Goal: Task Accomplishment & Management: Manage account settings

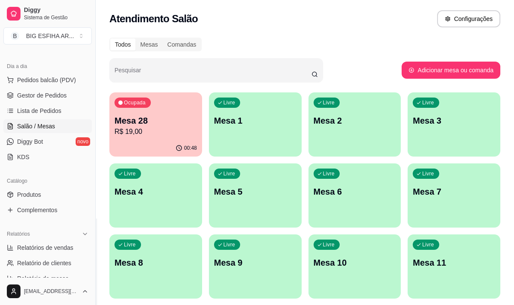
scroll to position [43, 0]
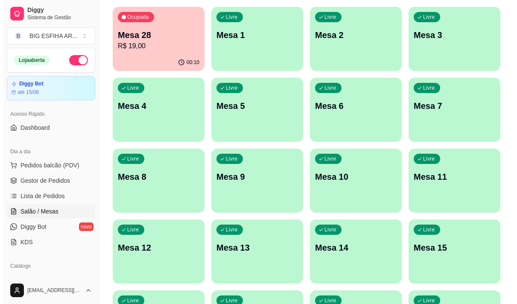
scroll to position [85, 0]
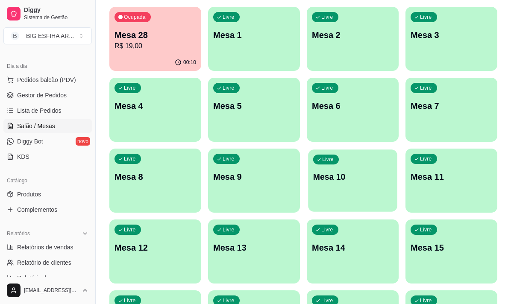
click at [341, 179] on p "Mesa 10" at bounding box center [352, 177] width 79 height 12
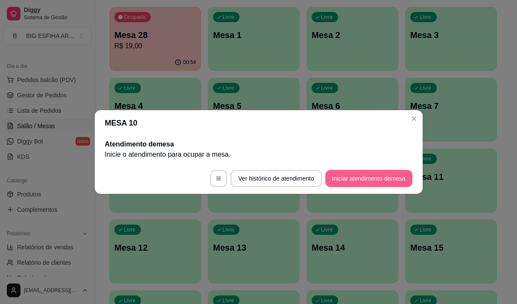
click at [341, 182] on button "Iniciar atendimento de mesa" at bounding box center [369, 178] width 87 height 17
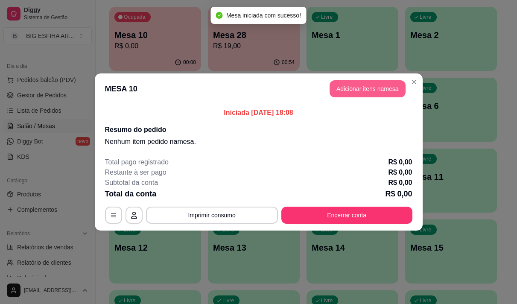
click at [364, 95] on button "Adicionar itens na mesa" at bounding box center [368, 88] width 76 height 17
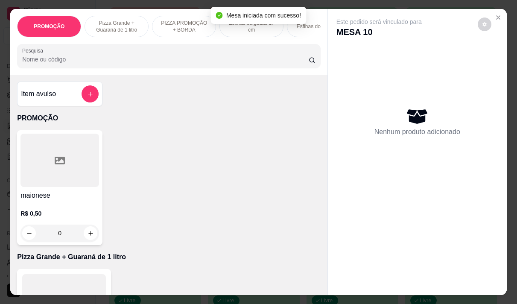
click at [201, 25] on p "PIZZA PROMOÇÃO + BORDA" at bounding box center [184, 27] width 50 height 14
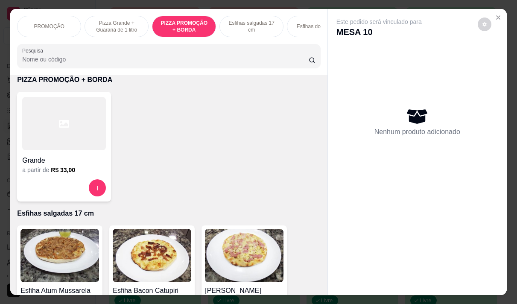
scroll to position [21, 0]
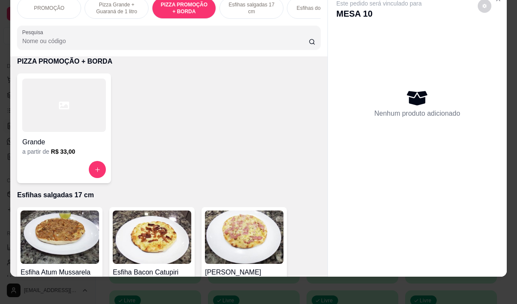
click at [48, 120] on div at bounding box center [64, 105] width 84 height 53
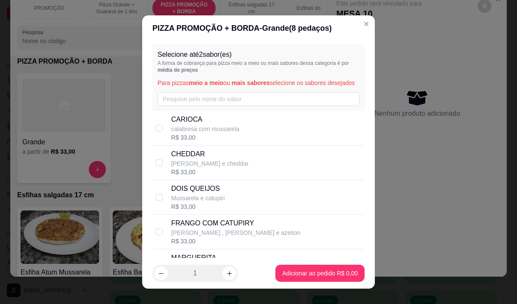
click at [196, 125] on p "CARIOCA" at bounding box center [205, 119] width 68 height 10
checkbox input "true"
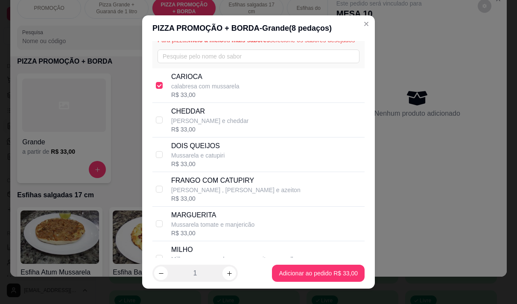
click at [235, 203] on div "R$ 33,00" at bounding box center [235, 198] width 129 height 9
checkbox input "true"
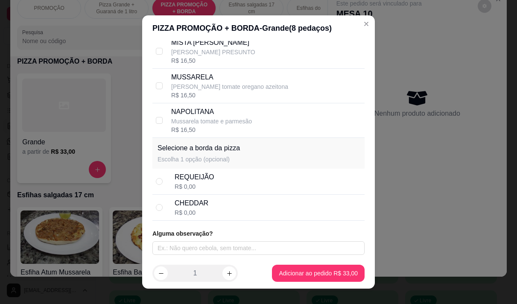
scroll to position [293, 0]
click at [218, 179] on div "REQUEIJÃO R$ 0,00" at bounding box center [268, 181] width 187 height 19
radio input "true"
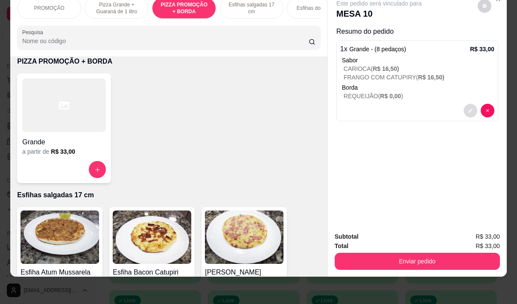
click at [469, 109] on icon "decrease-product-quantity" at bounding box center [471, 111] width 4 height 4
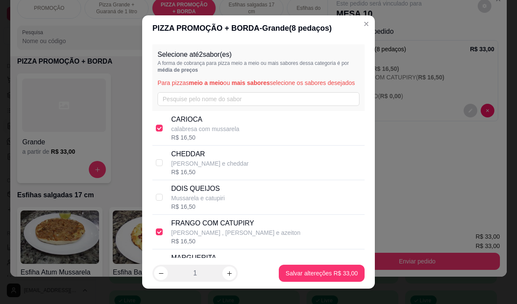
scroll to position [85, 0]
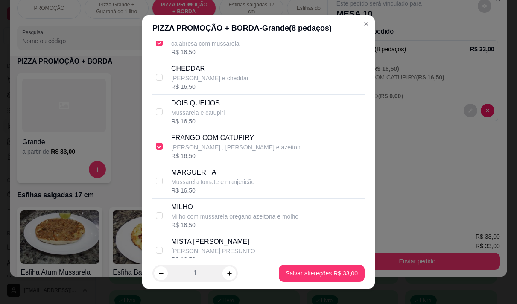
click at [191, 152] on p "[PERSON_NAME] , [PERSON_NAME] e azeiton" at bounding box center [235, 147] width 129 height 9
checkbox input "false"
click at [178, 48] on p "calabresa com mussarela" at bounding box center [205, 43] width 68 height 9
checkbox input "false"
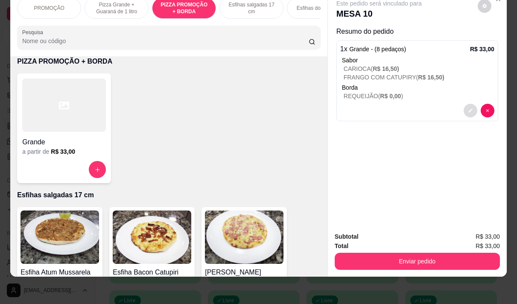
click at [468, 108] on icon "decrease-product-quantity" at bounding box center [470, 110] width 5 height 5
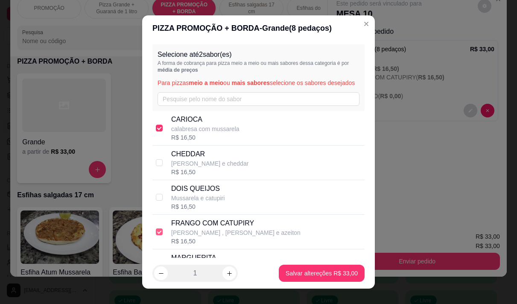
click at [157, 235] on input "checkbox" at bounding box center [159, 232] width 7 height 7
checkbox input "false"
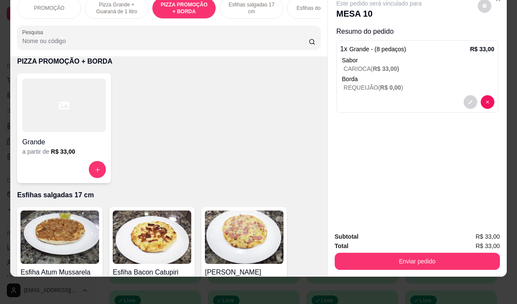
click at [78, 121] on div at bounding box center [64, 105] width 84 height 53
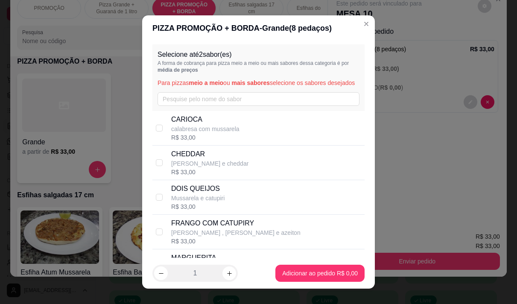
click at [197, 229] on p "FRANGO COM CATUPIRY" at bounding box center [235, 223] width 129 height 10
checkbox input "true"
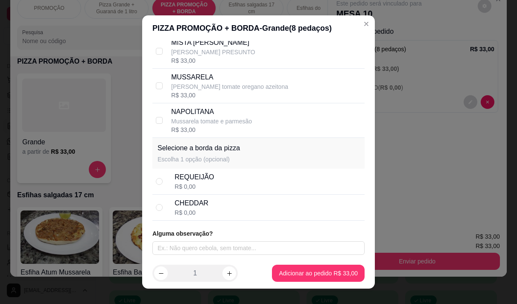
scroll to position [12, 0]
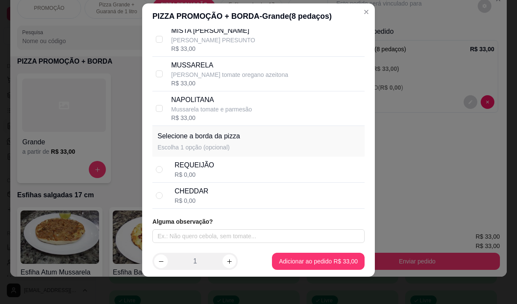
click at [207, 194] on div "CHEDDAR R$ 0,00" at bounding box center [268, 195] width 187 height 19
radio input "true"
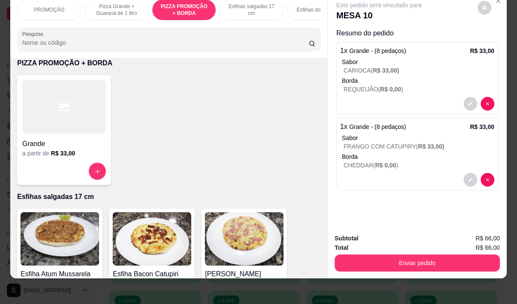
scroll to position [21, 0]
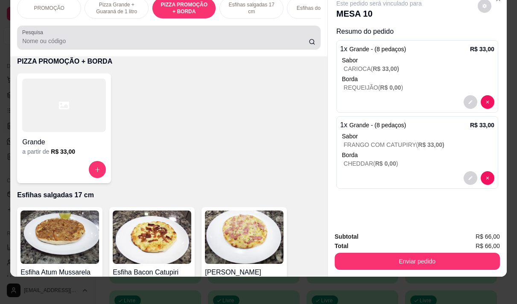
click at [52, 38] on input "Pesquisa" at bounding box center [165, 41] width 287 height 9
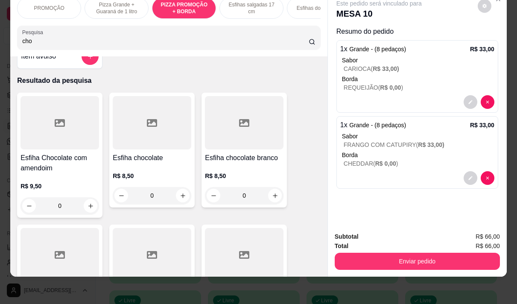
scroll to position [0, 0]
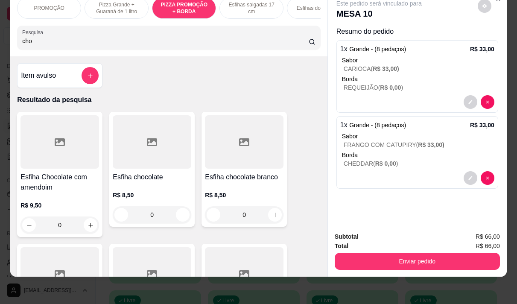
click at [145, 159] on div at bounding box center [152, 141] width 79 height 53
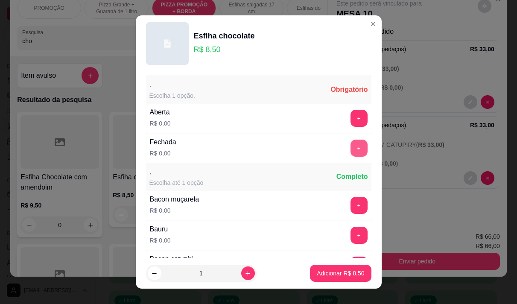
click at [351, 148] on button "+" at bounding box center [359, 148] width 17 height 17
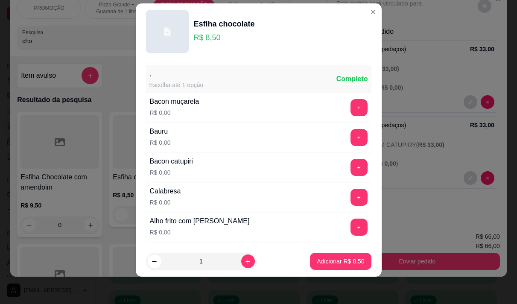
scroll to position [91, 0]
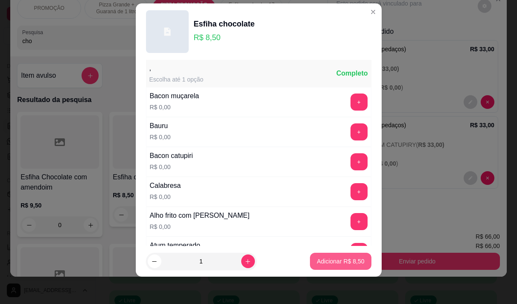
click at [319, 261] on p "Adicionar R$ 8,50" at bounding box center [340, 261] width 47 height 9
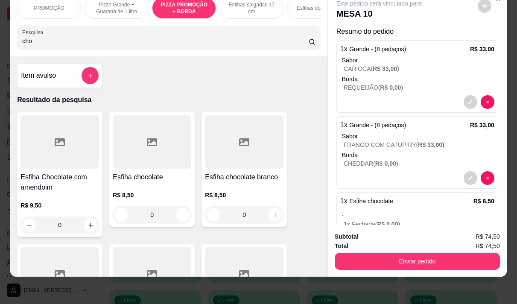
scroll to position [37, 0]
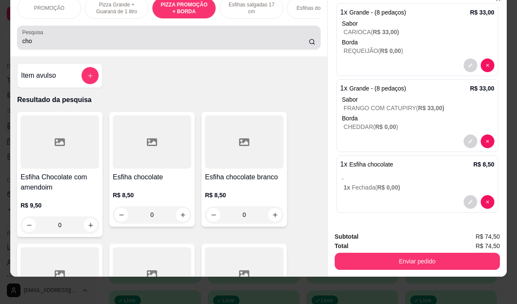
click at [40, 42] on input "cho" at bounding box center [165, 41] width 287 height 9
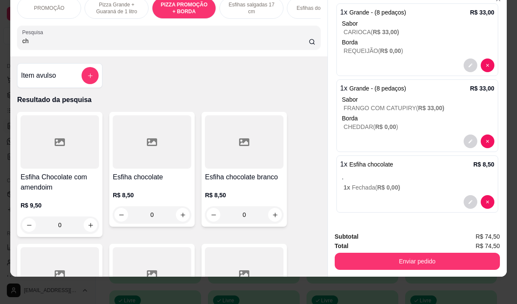
type input "c"
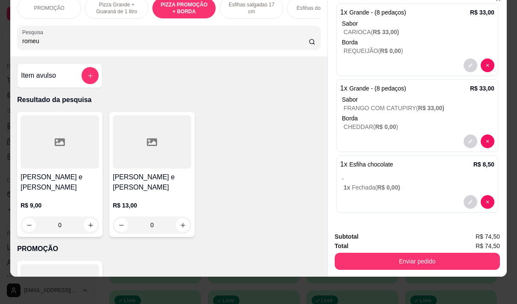
click at [38, 182] on h4 "[PERSON_NAME] e [PERSON_NAME]" at bounding box center [60, 182] width 79 height 21
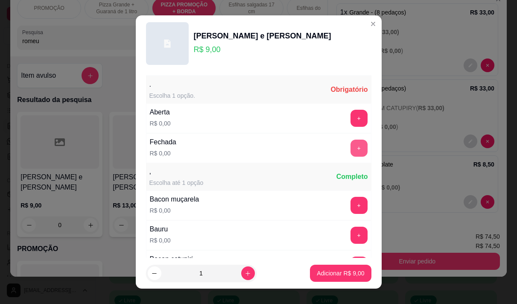
click at [351, 152] on button "+" at bounding box center [359, 148] width 17 height 17
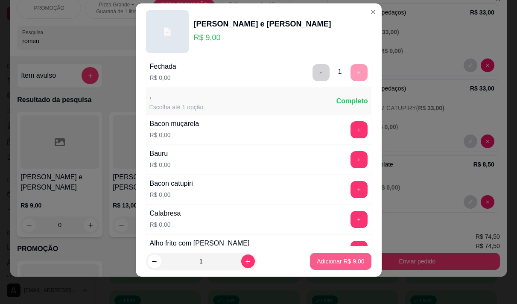
scroll to position [91, 0]
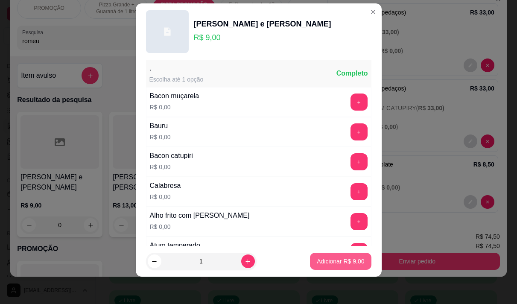
click at [329, 268] on button "Adicionar R$ 9,00" at bounding box center [340, 261] width 61 height 17
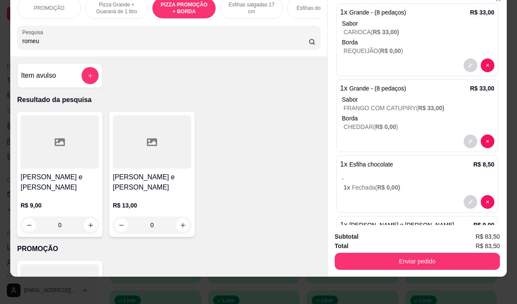
scroll to position [97, 0]
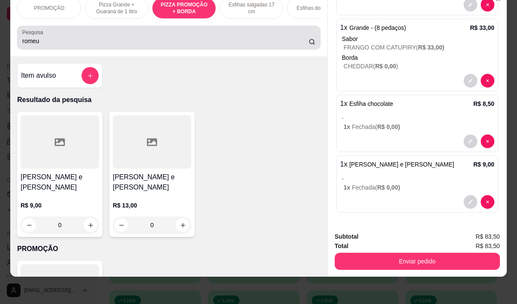
click at [49, 39] on input "romeu" at bounding box center [165, 41] width 287 height 9
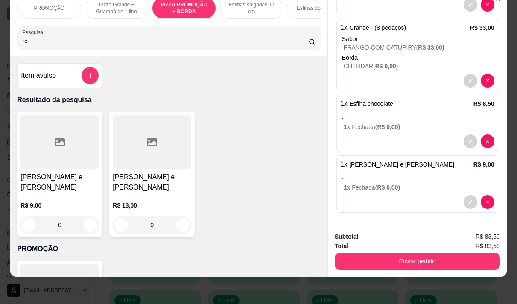
type input "r"
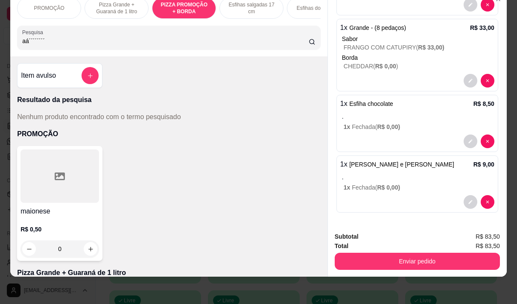
click at [22, 45] on input "aá´´´´´´´´" at bounding box center [165, 41] width 287 height 9
click at [47, 43] on input "á´´´´´´´´" at bounding box center [165, 41] width 287 height 9
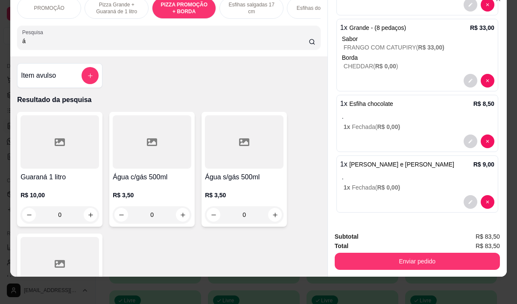
type input "á"
click at [220, 180] on h4 "Água s/gás 500ml" at bounding box center [244, 177] width 79 height 10
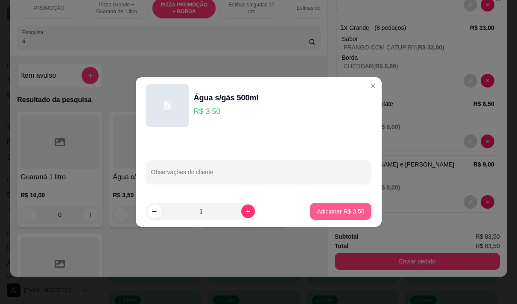
click at [317, 211] on p "Adicionar R$ 3,50" at bounding box center [340, 211] width 47 height 9
type input "1"
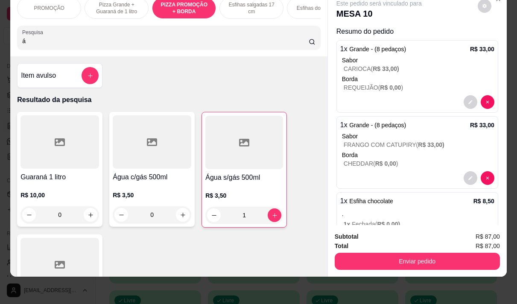
scroll to position [0, 0]
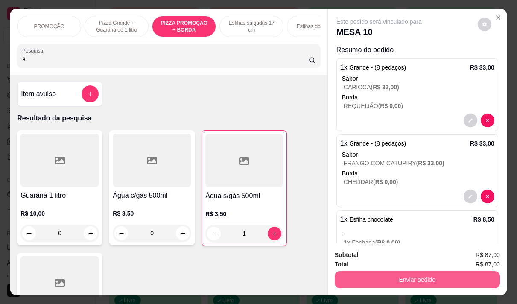
click at [436, 274] on button "Enviar pedido" at bounding box center [417, 279] width 165 height 17
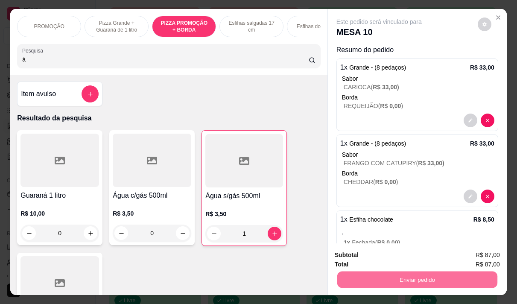
click at [378, 255] on button "Não registrar e enviar pedido" at bounding box center [389, 255] width 89 height 16
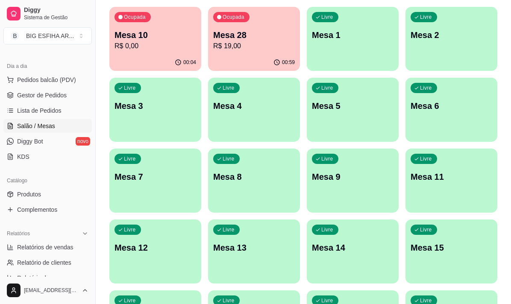
click at [252, 50] on p "R$ 19,00" at bounding box center [254, 46] width 82 height 10
click at [132, 55] on div "00:04" at bounding box center [155, 62] width 89 height 16
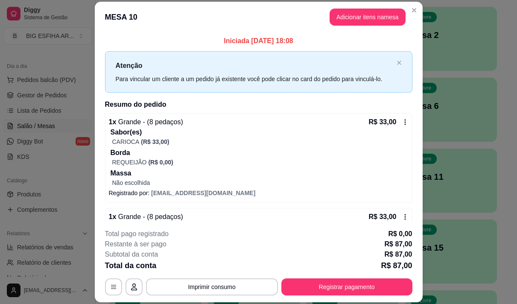
scroll to position [171, 0]
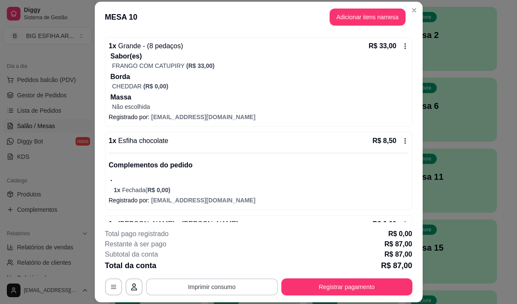
click at [225, 284] on button "Imprimir consumo" at bounding box center [212, 287] width 132 height 17
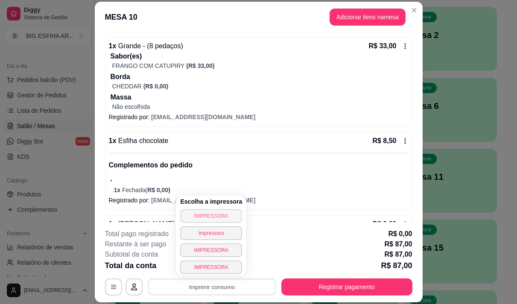
click at [206, 210] on button "IMPRESSORA" at bounding box center [211, 216] width 62 height 14
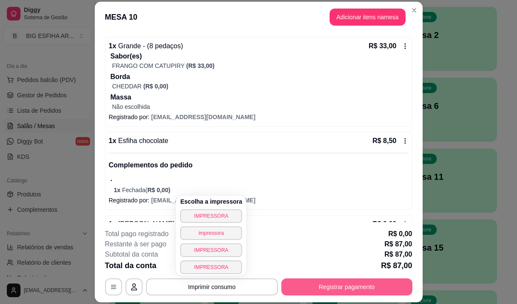
click at [311, 282] on button "Registrar pagamento" at bounding box center [347, 287] width 131 height 17
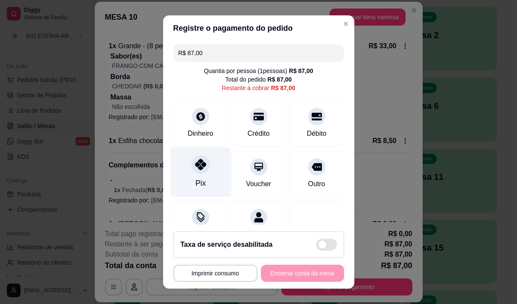
click at [195, 167] on icon at bounding box center [200, 164] width 11 height 11
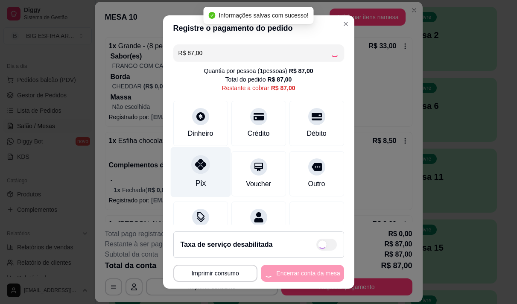
type input "R$ 0,00"
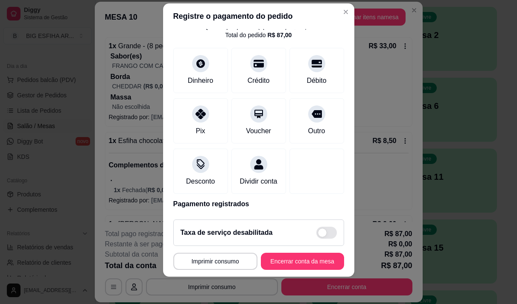
scroll to position [71, 0]
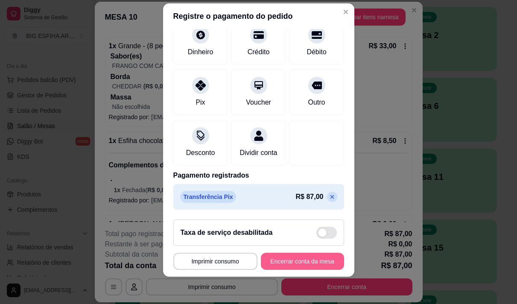
click at [286, 266] on button "Encerrar conta da mesa" at bounding box center [302, 261] width 83 height 17
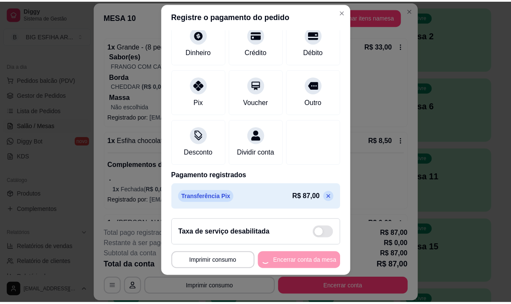
scroll to position [0, 0]
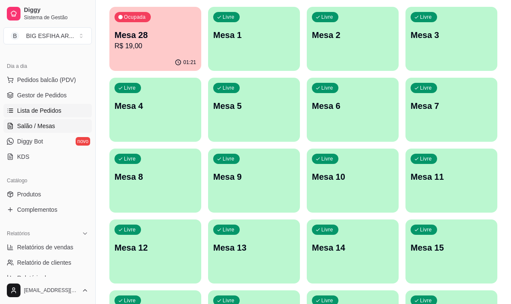
click at [64, 114] on link "Lista de Pedidos" at bounding box center [47, 111] width 88 height 14
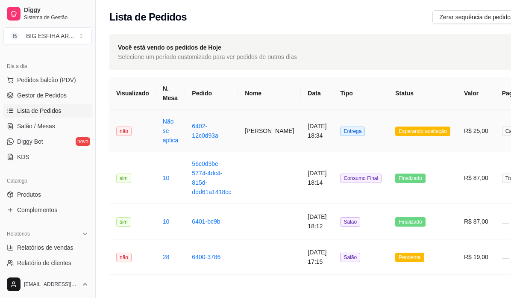
click at [228, 133] on td "6402-12c0d93a" at bounding box center [211, 131] width 53 height 42
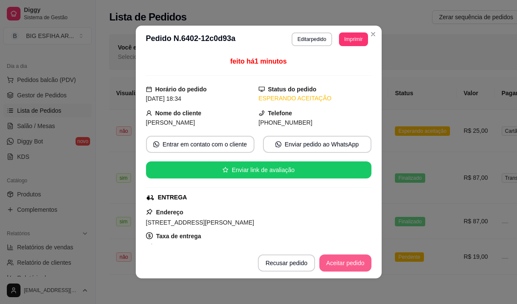
click at [343, 258] on button "Aceitar pedido" at bounding box center [346, 263] width 52 height 17
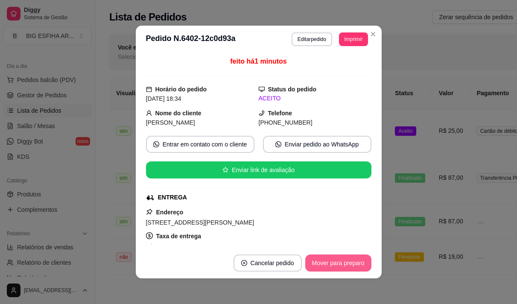
click at [340, 267] on button "Mover para preparo" at bounding box center [338, 263] width 66 height 17
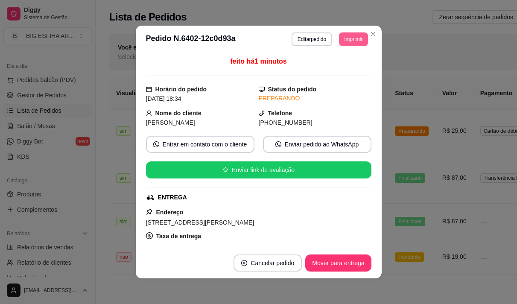
click at [352, 39] on button "Imprimir" at bounding box center [353, 39] width 29 height 14
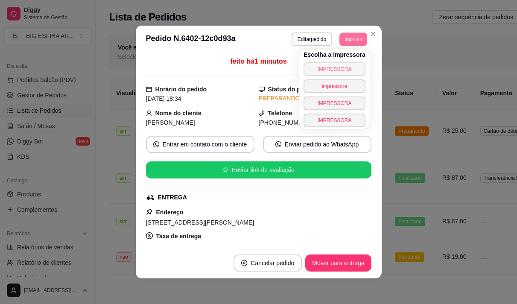
click at [341, 64] on button "IMPRESSORA" at bounding box center [335, 69] width 62 height 14
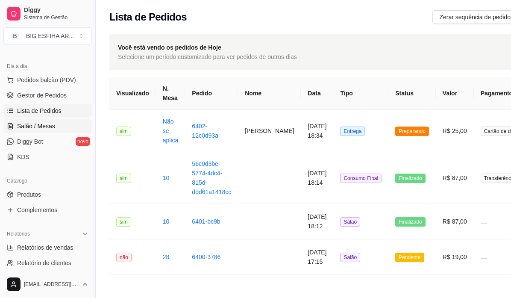
click at [49, 129] on span "Salão / Mesas" at bounding box center [36, 126] width 38 height 9
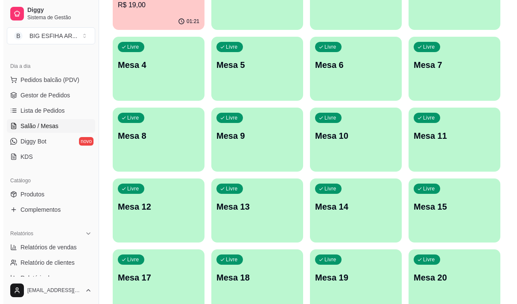
scroll to position [128, 0]
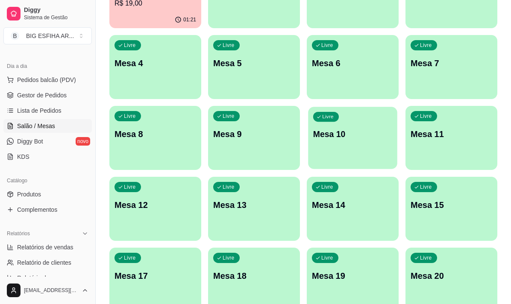
click at [352, 150] on div "Livre Mesa 10" at bounding box center [352, 133] width 89 height 52
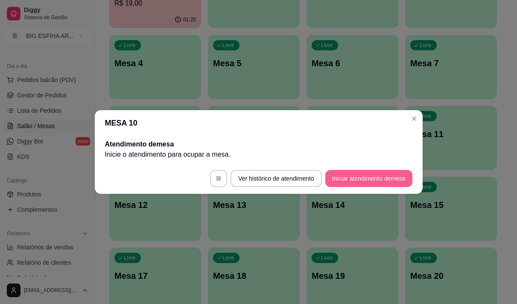
click at [368, 176] on button "Iniciar atendimento de mesa" at bounding box center [369, 178] width 87 height 17
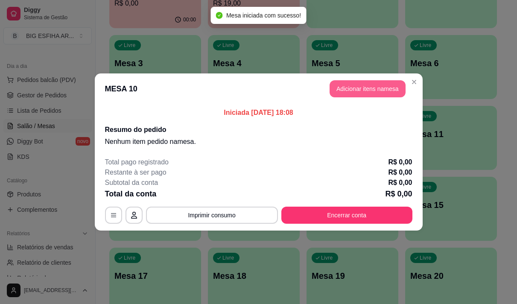
click at [382, 96] on button "Adicionar itens na mesa" at bounding box center [368, 88] width 76 height 17
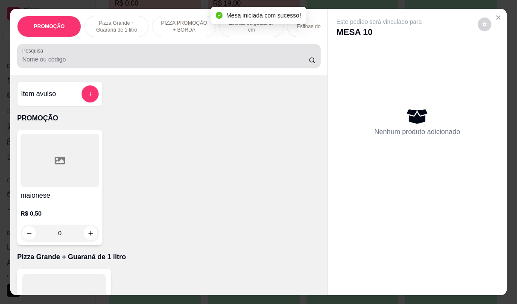
click at [97, 61] on input "Pesquisa" at bounding box center [165, 59] width 287 height 9
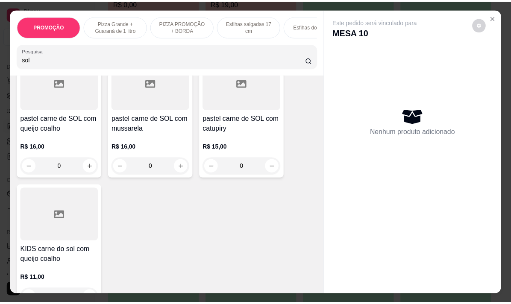
scroll to position [342, 0]
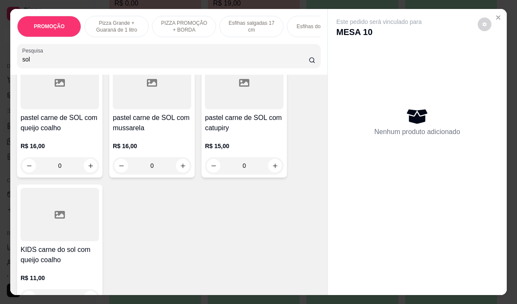
type input "sol"
click at [243, 132] on h4 "pastel carne de SOL com catupiry" at bounding box center [244, 123] width 79 height 21
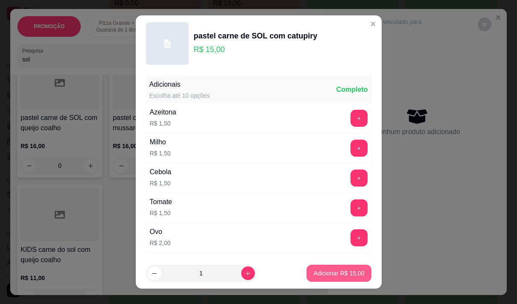
click at [343, 272] on p "Adicionar R$ 15,00" at bounding box center [339, 273] width 51 height 9
type input "1"
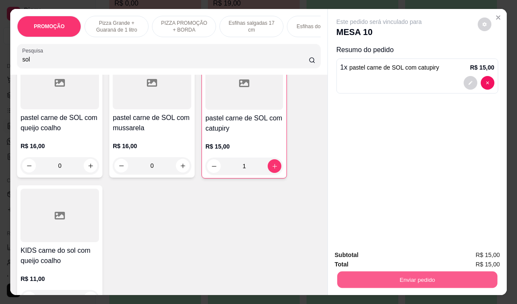
click at [361, 276] on button "Enviar pedido" at bounding box center [417, 279] width 160 height 17
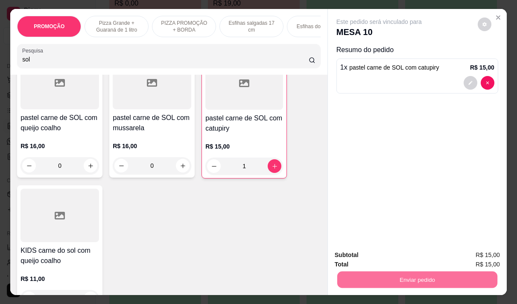
click at [363, 256] on button "Não registrar e enviar pedido" at bounding box center [389, 255] width 89 height 16
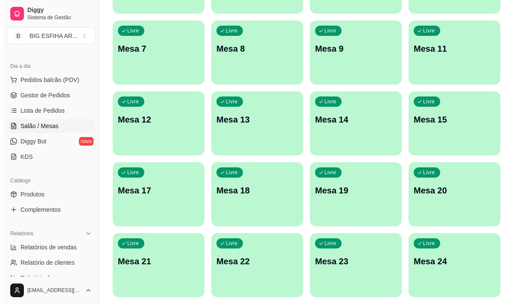
scroll to position [383, 0]
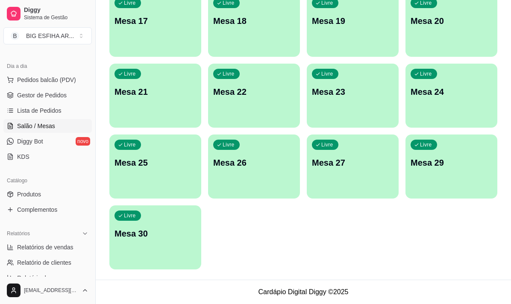
click at [176, 248] on div "Livre Mesa 30" at bounding box center [155, 232] width 92 height 54
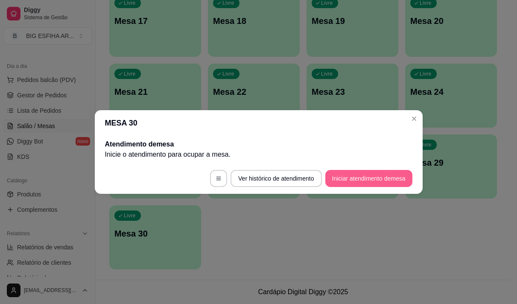
click at [342, 174] on button "Iniciar atendimento de mesa" at bounding box center [369, 178] width 87 height 17
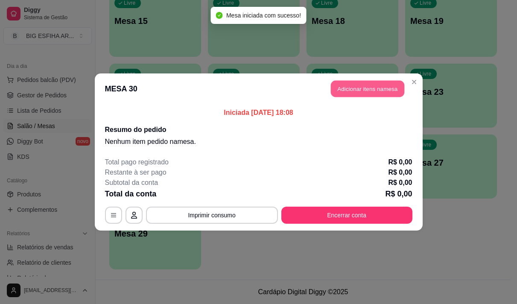
click at [349, 91] on button "Adicionar itens na mesa" at bounding box center [367, 89] width 73 height 17
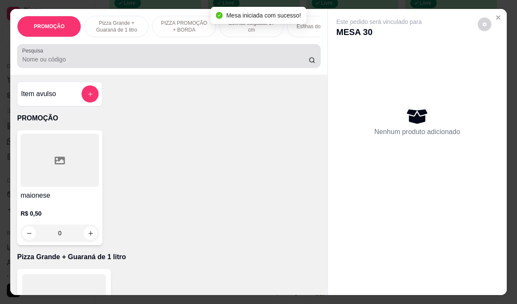
click at [195, 63] on input "Pesquisa" at bounding box center [165, 59] width 287 height 9
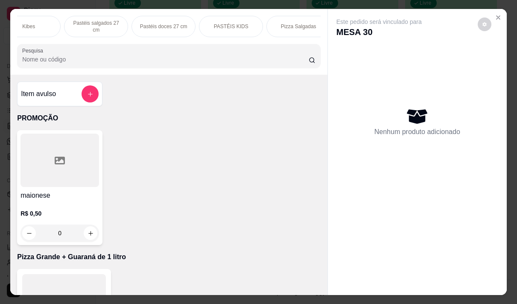
scroll to position [0, 393]
click at [201, 23] on p "PASTÉIS KIDS" at bounding box center [196, 26] width 35 height 7
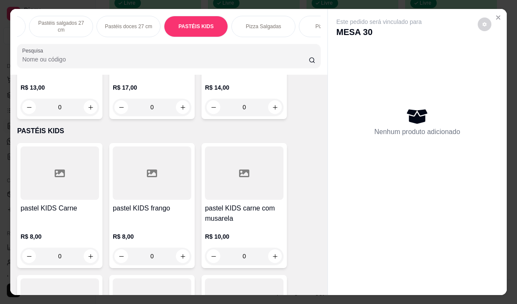
scroll to position [21, 0]
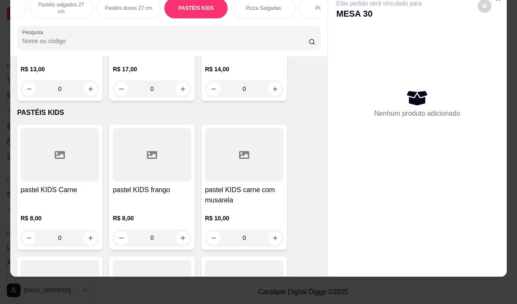
click at [220, 185] on h4 "pastel KIDS carne com musarela" at bounding box center [244, 195] width 79 height 21
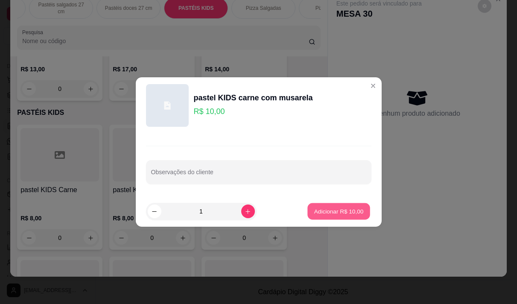
click at [326, 211] on p "Adicionar R$ 10,00" at bounding box center [339, 211] width 50 height 8
type input "1"
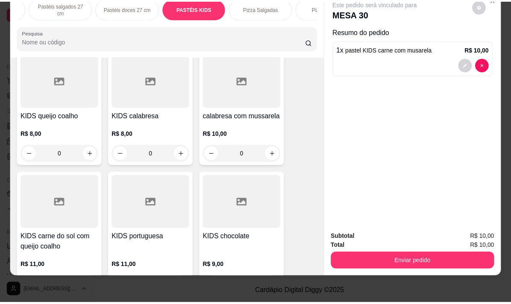
scroll to position [6019, 0]
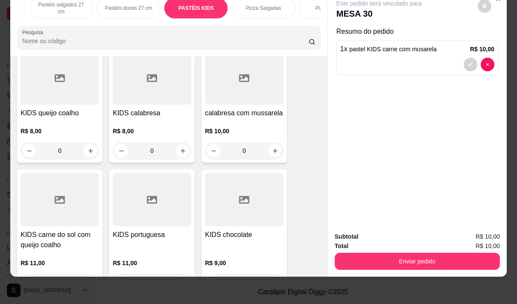
click at [49, 230] on h4 "KIDS carne do sol com queijo coalho" at bounding box center [60, 240] width 79 height 21
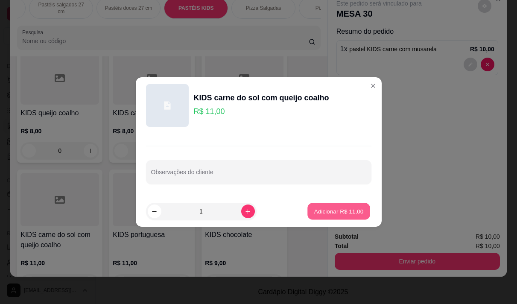
click at [314, 211] on p "Adicionar R$ 11,00" at bounding box center [339, 211] width 50 height 8
type input "1"
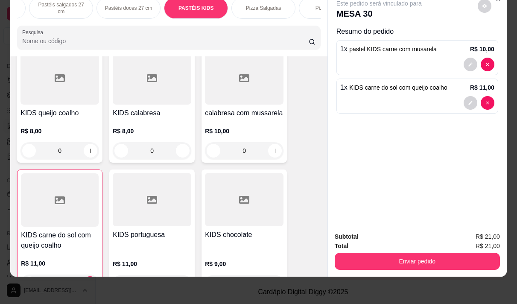
click at [223, 230] on h4 "KIDS chocolate" at bounding box center [244, 235] width 79 height 10
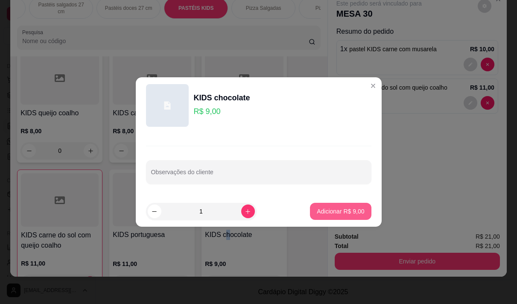
click at [343, 210] on p "Adicionar R$ 9,00" at bounding box center [340, 211] width 47 height 9
type input "1"
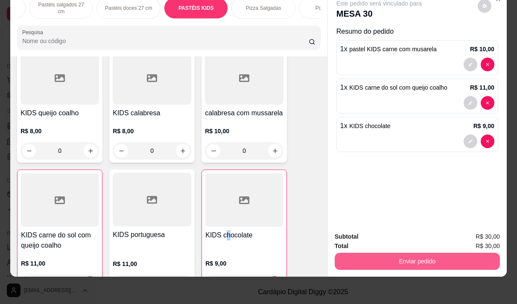
click at [395, 253] on button "Enviar pedido" at bounding box center [417, 261] width 165 height 17
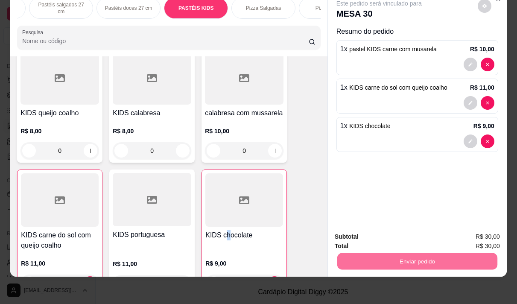
click at [353, 231] on button "Não registrar e enviar pedido" at bounding box center [389, 234] width 86 height 16
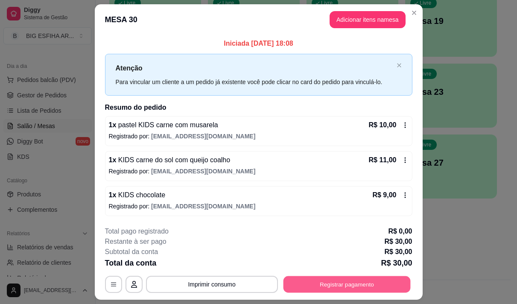
click at [350, 283] on button "Registrar pagamento" at bounding box center [346, 284] width 127 height 17
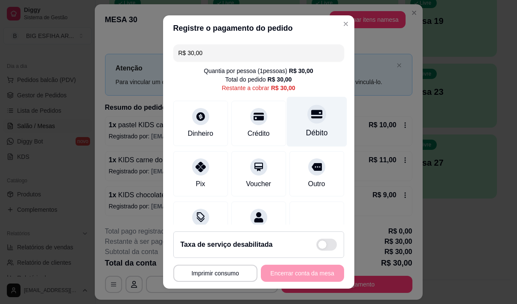
click at [311, 129] on div "Débito" at bounding box center [317, 132] width 22 height 11
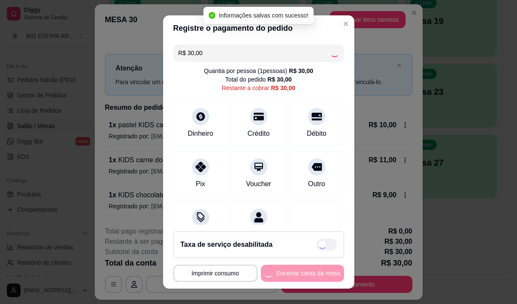
type input "R$ 0,00"
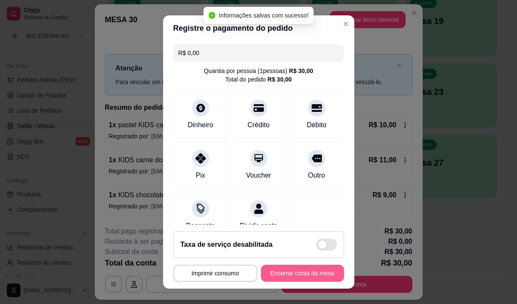
click at [301, 274] on button "Encerrar conta da mesa" at bounding box center [302, 273] width 83 height 17
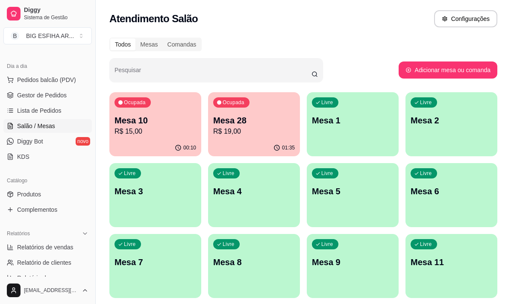
scroll to position [85, 0]
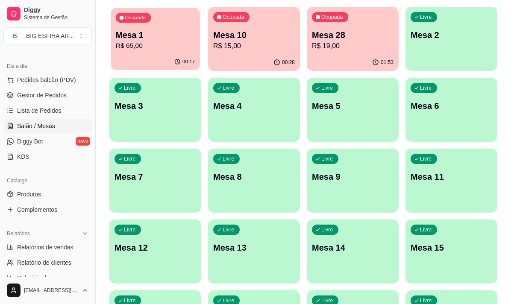
click at [126, 44] on p "R$ 65,00" at bounding box center [155, 46] width 79 height 10
click at [260, 46] on p "R$ 15,00" at bounding box center [254, 46] width 82 height 10
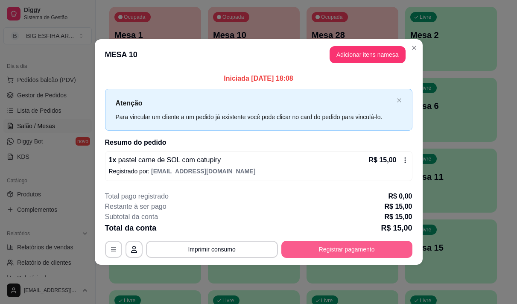
click at [307, 249] on button "Registrar pagamento" at bounding box center [347, 249] width 131 height 17
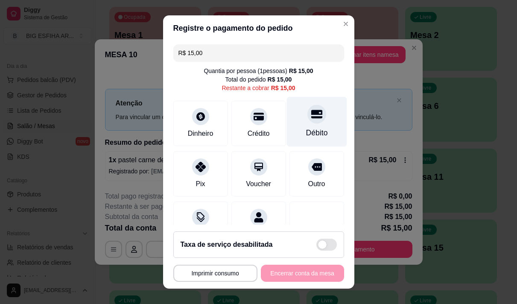
click at [296, 126] on div "Débito" at bounding box center [317, 122] width 60 height 50
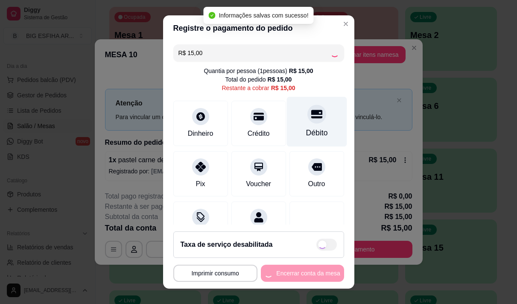
type input "R$ 0,00"
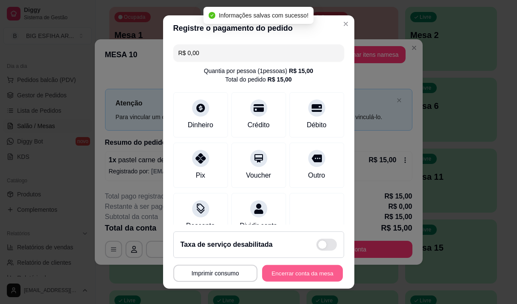
click at [284, 274] on button "Encerrar conta da mesa" at bounding box center [302, 273] width 81 height 17
